Goal: Find specific page/section: Locate a particular part of the current website

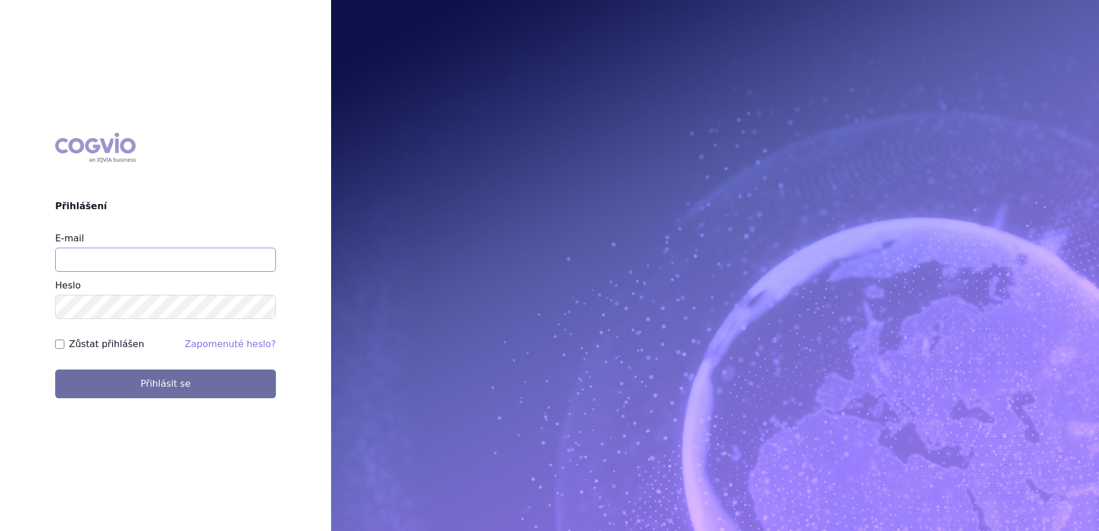
click at [206, 263] on input "E-mail" at bounding box center [165, 260] width 221 height 24
type input "[EMAIL_ADDRESS][PERSON_NAME][DOMAIN_NAME]"
click at [124, 344] on label "Zůstat přihlášen" at bounding box center [106, 345] width 75 height 14
click at [64, 344] on input "Zůstat přihlášen" at bounding box center [59, 344] width 9 height 9
checkbox input "true"
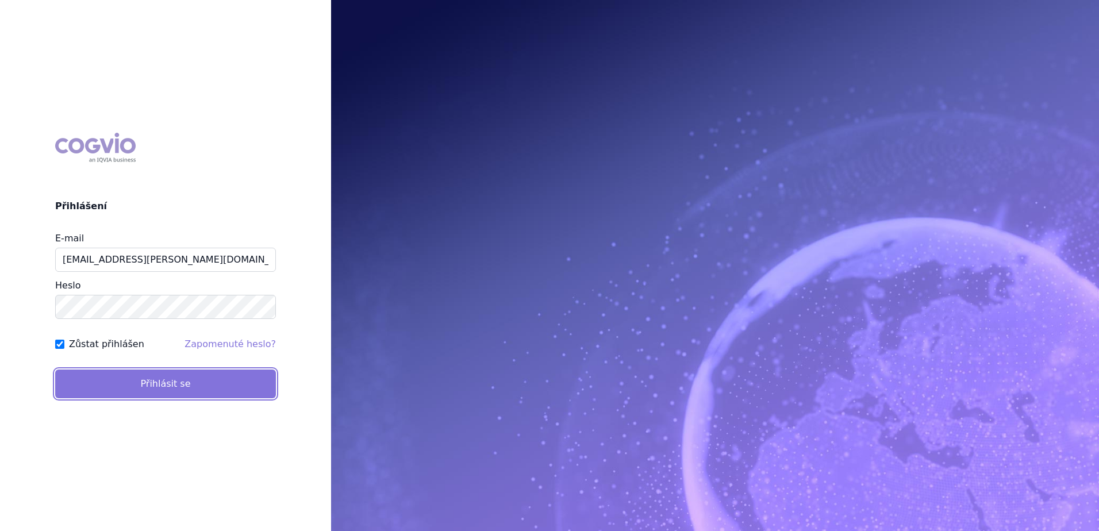
click at [124, 371] on button "Přihlásit se" at bounding box center [165, 384] width 221 height 29
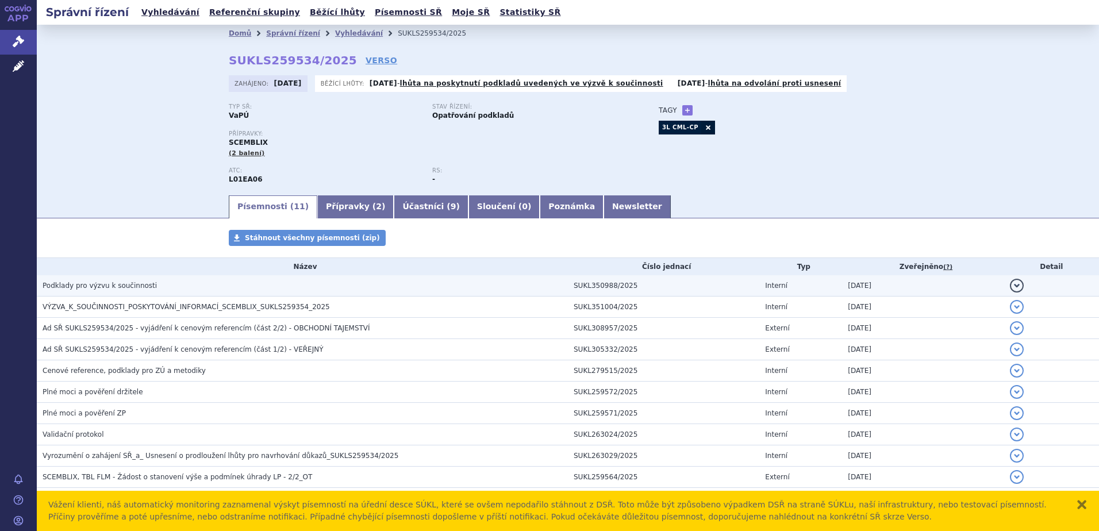
click at [259, 285] on h3 "Podklady pro výzvu k součinnosti" at bounding box center [306, 285] width 526 height 11
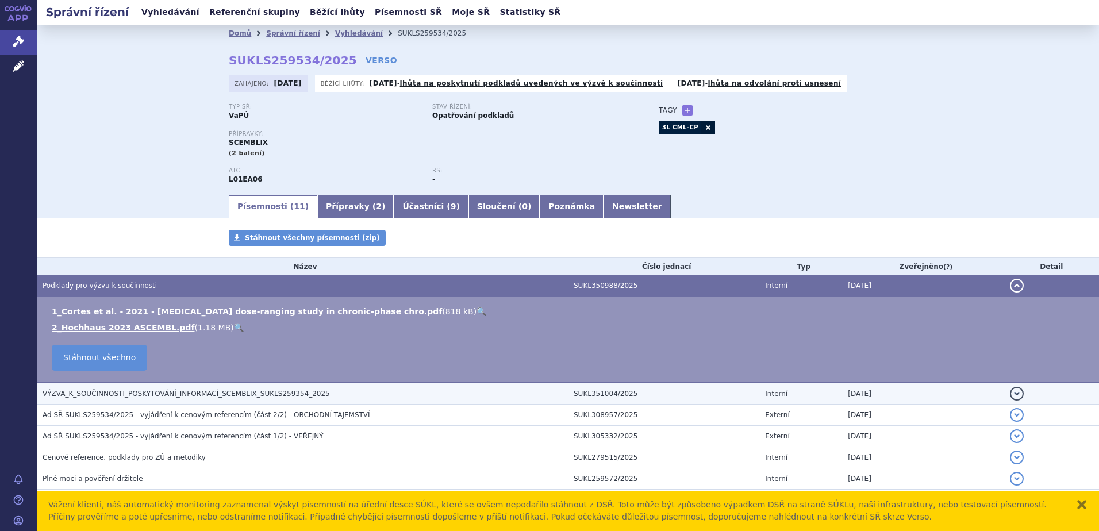
click at [325, 389] on h3 "VÝZVA_K_SOUČINNOSTI_POSKYTOVÁNÍ_INFORMACÍ_SCEMBLIX_SUKLS259354_2025" at bounding box center [306, 393] width 526 height 11
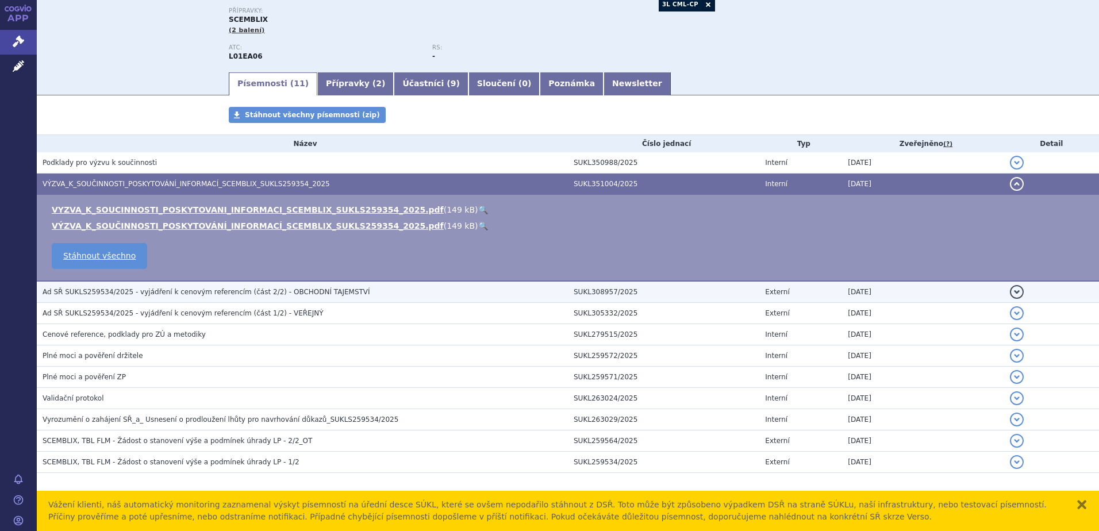
scroll to position [134, 0]
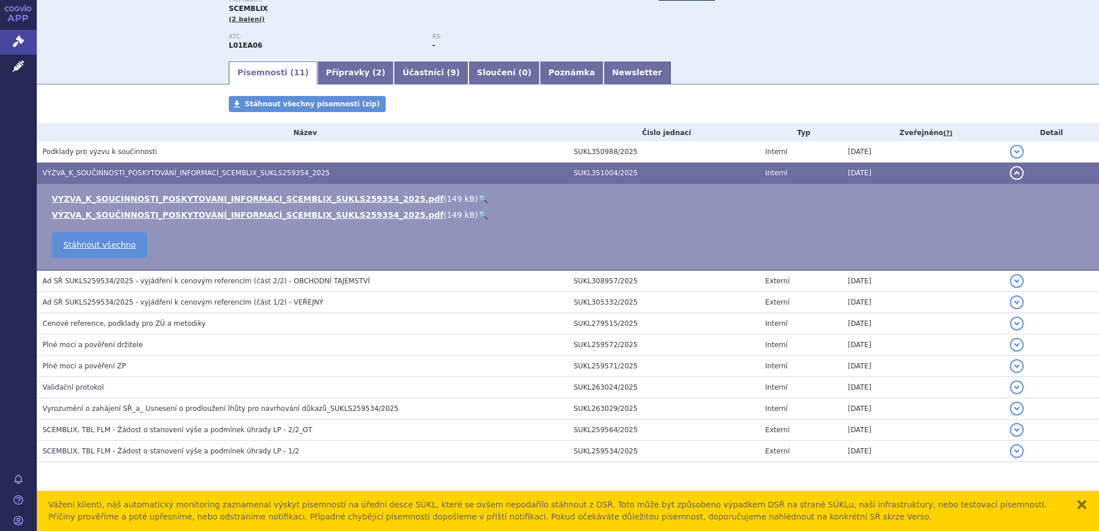
click at [478, 200] on link "🔍" at bounding box center [483, 198] width 10 height 9
